Goal: Navigation & Orientation: Find specific page/section

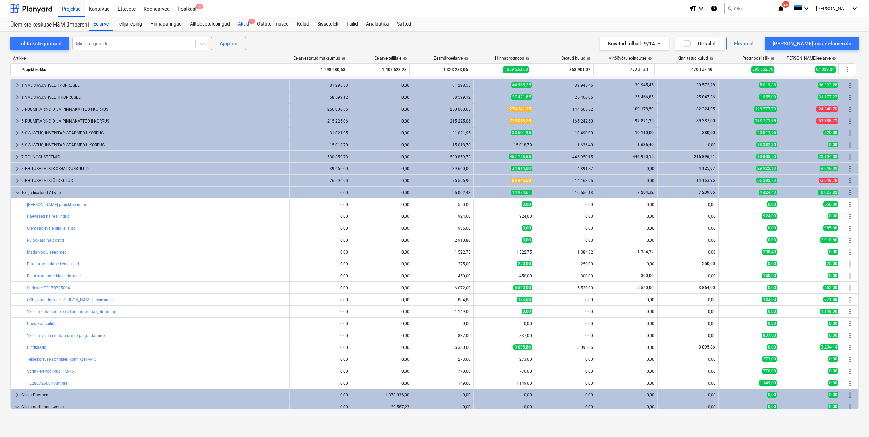
click at [247, 26] on div "Aktid 1" at bounding box center [243, 24] width 19 height 14
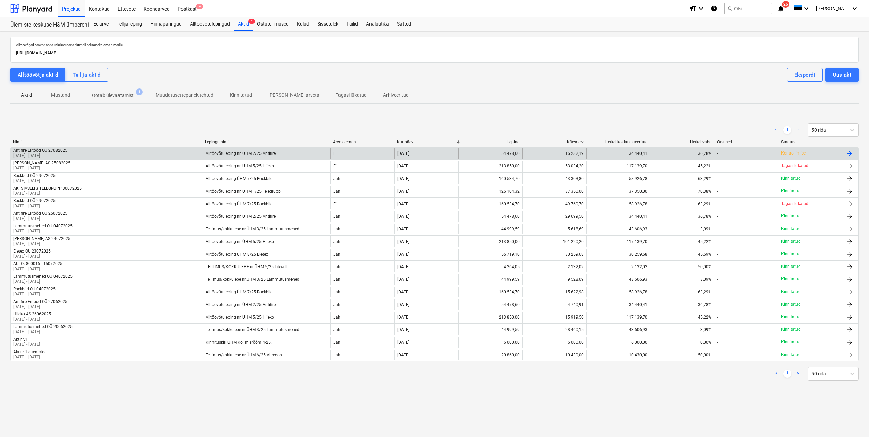
click at [797, 153] on p "Kontrollimisel" at bounding box center [795, 154] width 26 height 6
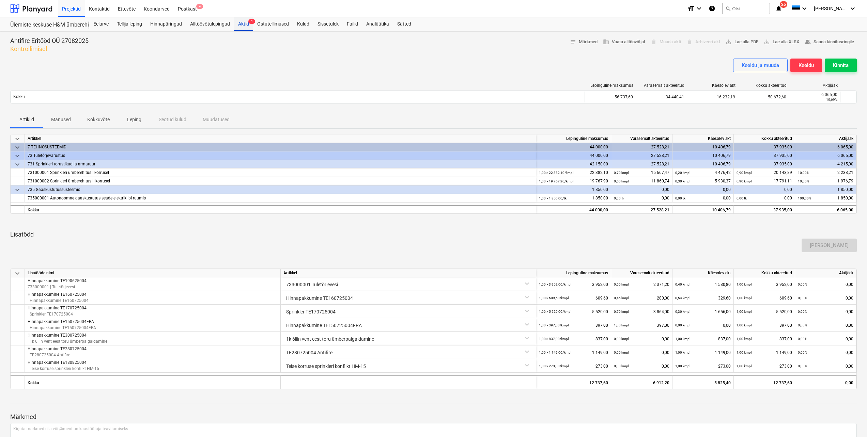
click at [253, 25] on div "Aktid 1" at bounding box center [243, 24] width 19 height 14
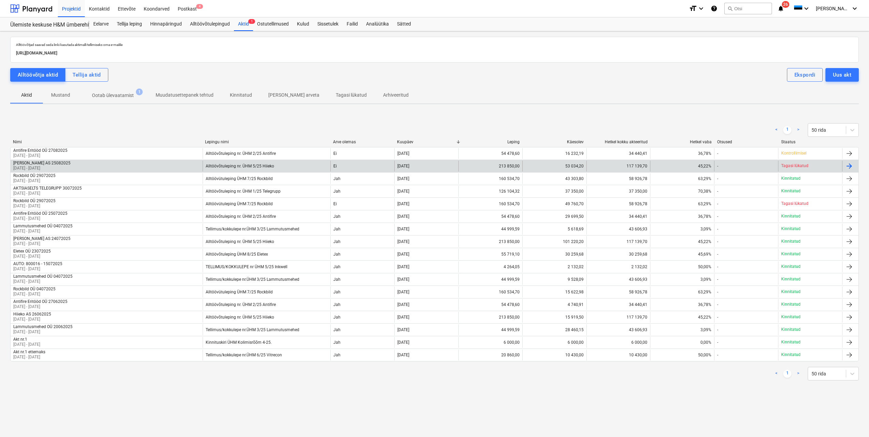
click at [90, 164] on div "Hiieko AS 25082025 [DATE] - [DATE]" at bounding box center [107, 166] width 192 height 11
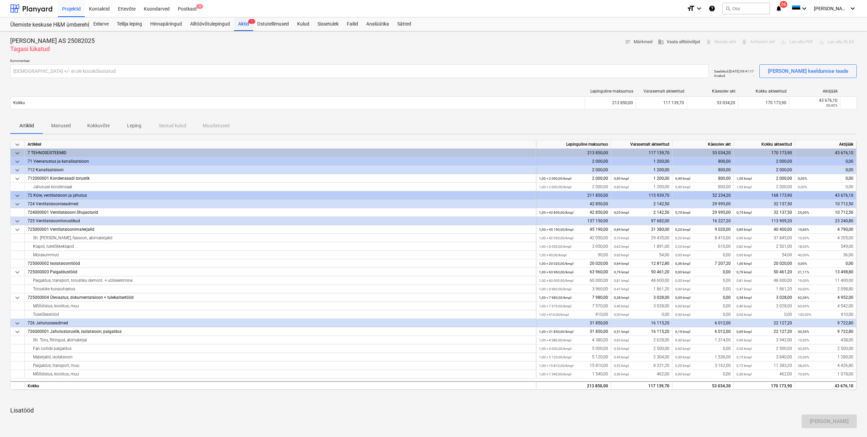
click at [236, 23] on div "Aktid 1" at bounding box center [243, 24] width 19 height 14
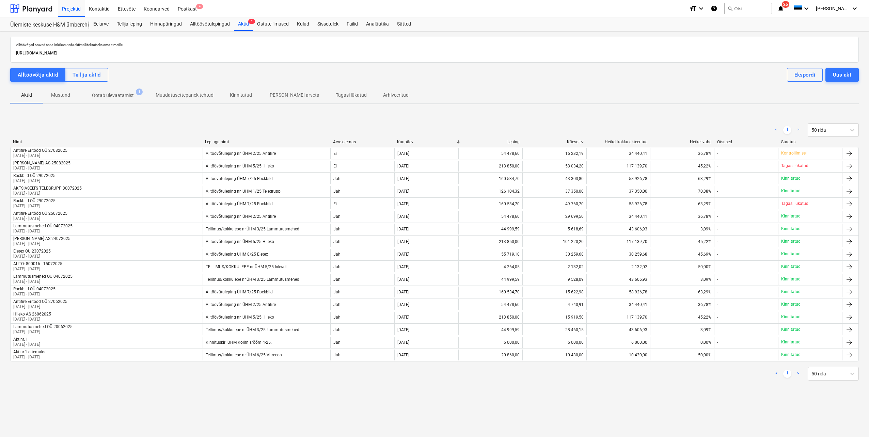
click at [117, 97] on p "Ootab ülevaatamist" at bounding box center [113, 95] width 42 height 7
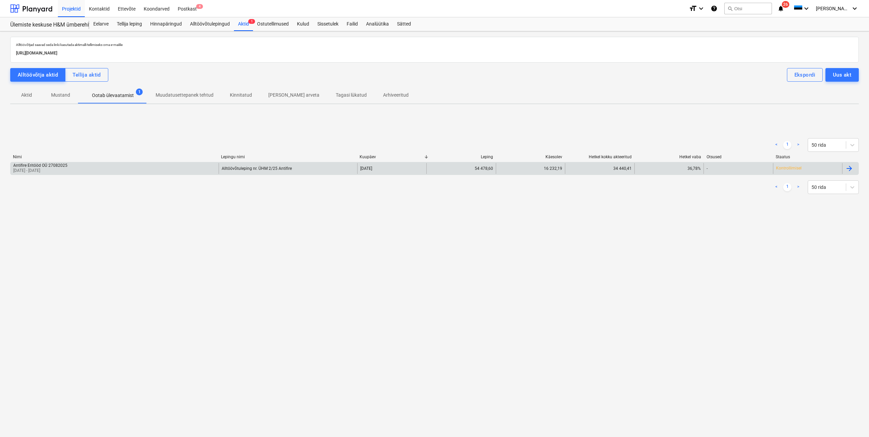
click at [92, 167] on div "Antifire Eritööd OÜ 27082025 [DATE] - [DATE]" at bounding box center [115, 168] width 208 height 11
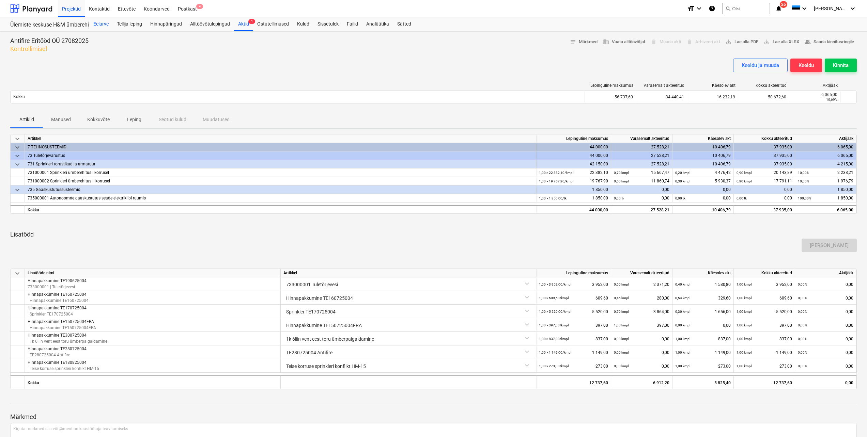
click at [98, 27] on div "Eelarve" at bounding box center [101, 24] width 24 height 14
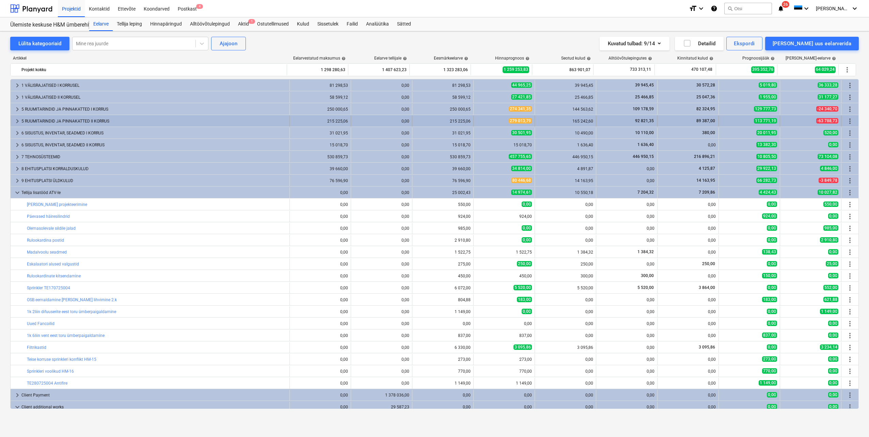
click at [17, 121] on span "keyboard_arrow_right" at bounding box center [17, 121] width 8 height 8
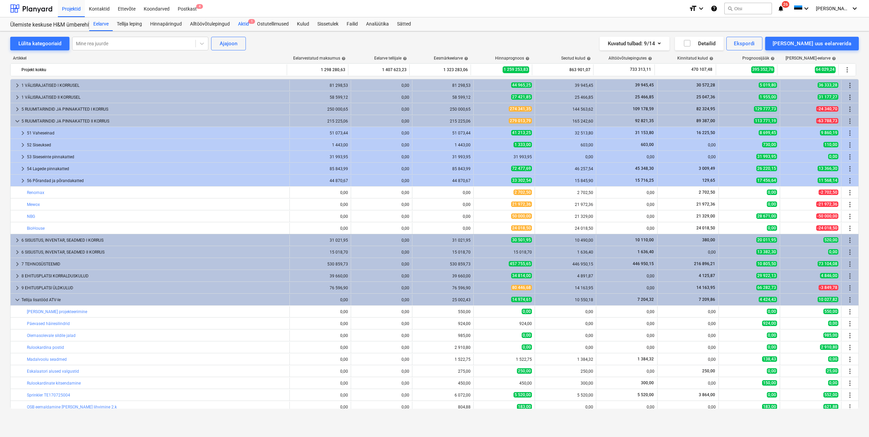
click at [242, 21] on div "Aktid 1" at bounding box center [243, 24] width 19 height 14
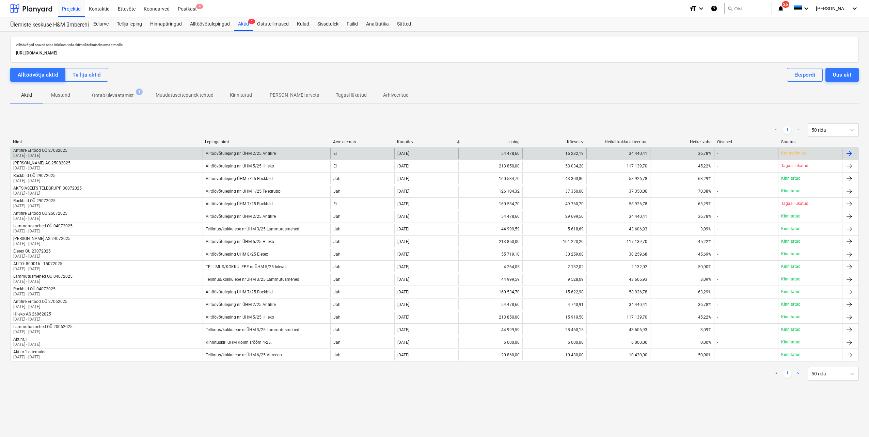
click at [735, 153] on div "-" at bounding box center [746, 153] width 64 height 11
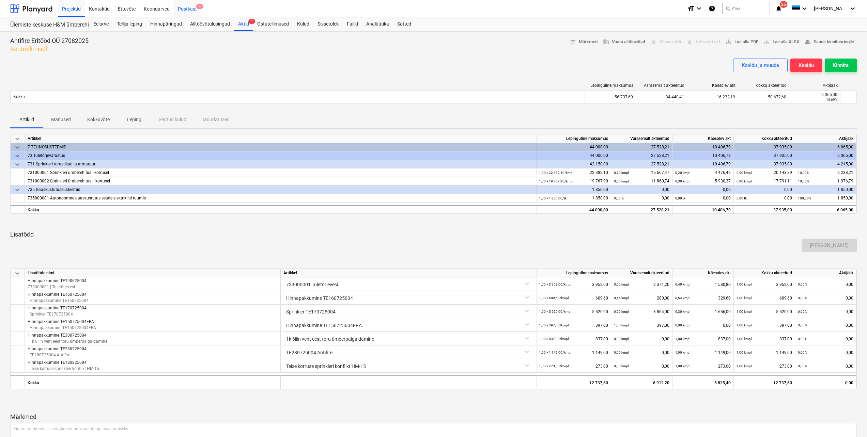
click at [185, 8] on div "Postkast 4" at bounding box center [187, 8] width 27 height 17
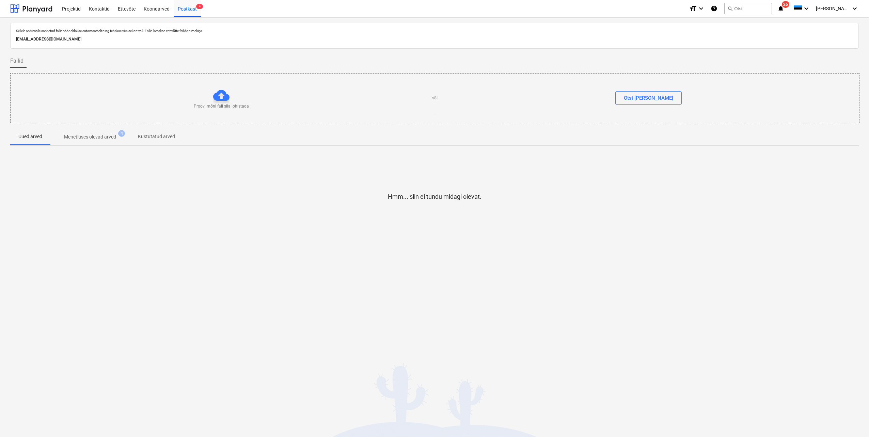
click at [83, 137] on p "Menetluses olevad arved" at bounding box center [90, 137] width 52 height 7
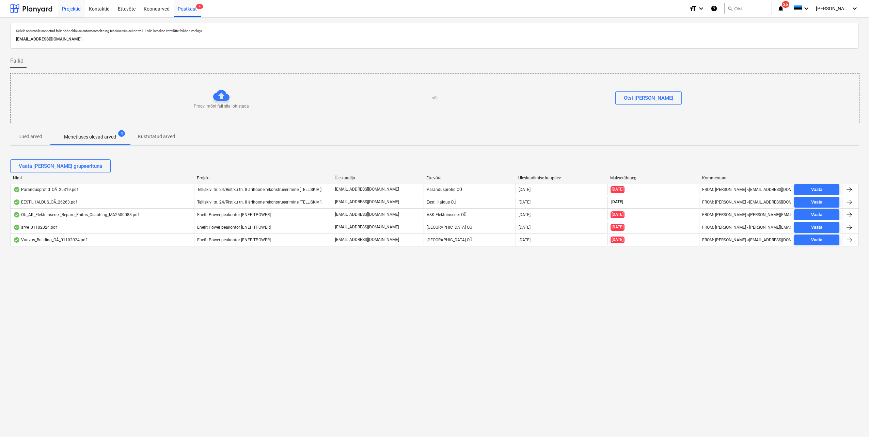
click at [76, 12] on div "Projektid" at bounding box center [71, 8] width 27 height 17
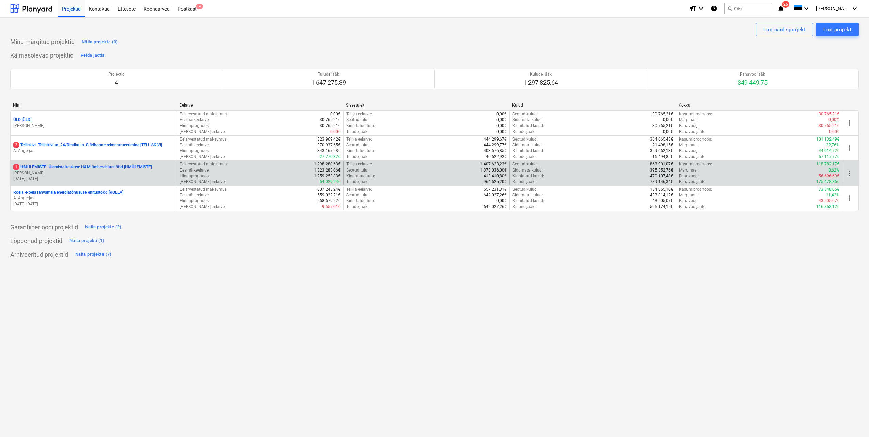
click at [77, 168] on p "1 HMÜLEMISTE - Ülemiste keskuse H&M ümberehitustööd [HMÜLEMISTE]" at bounding box center [82, 168] width 139 height 6
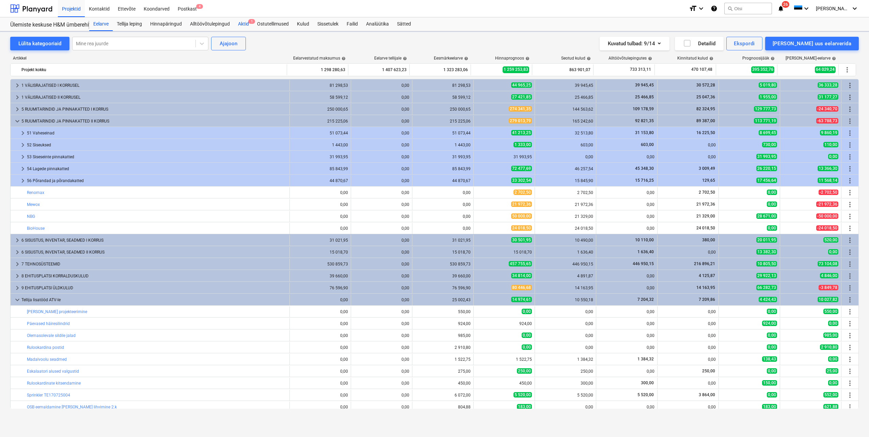
click at [241, 26] on div "Aktid 1" at bounding box center [243, 24] width 19 height 14
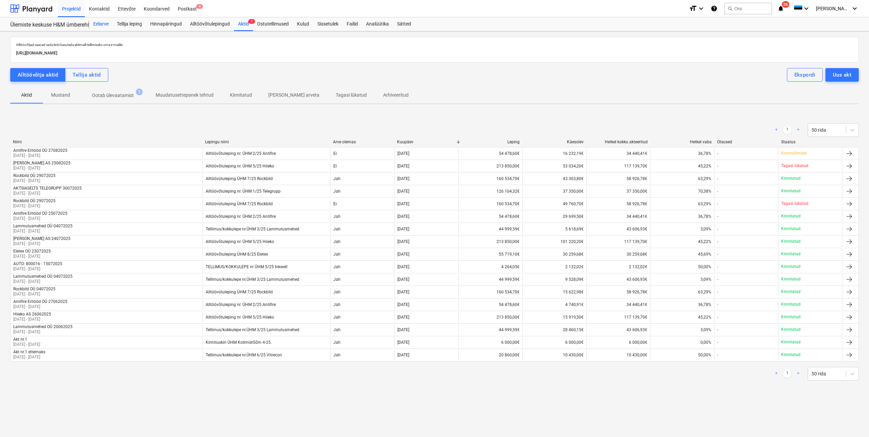
click at [96, 26] on div "Eelarve" at bounding box center [101, 24] width 24 height 14
